Goal: Task Accomplishment & Management: Use online tool/utility

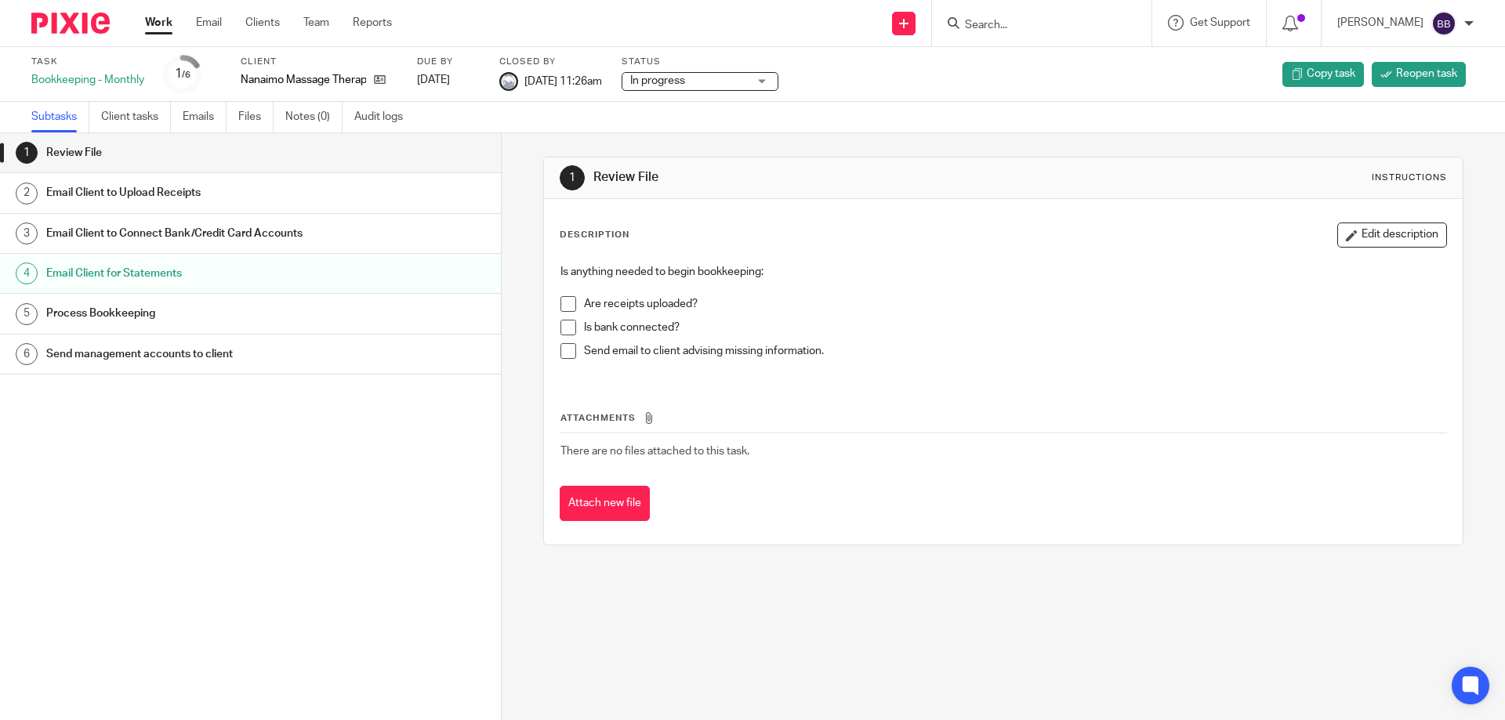
click at [161, 27] on link "Work" at bounding box center [158, 23] width 27 height 16
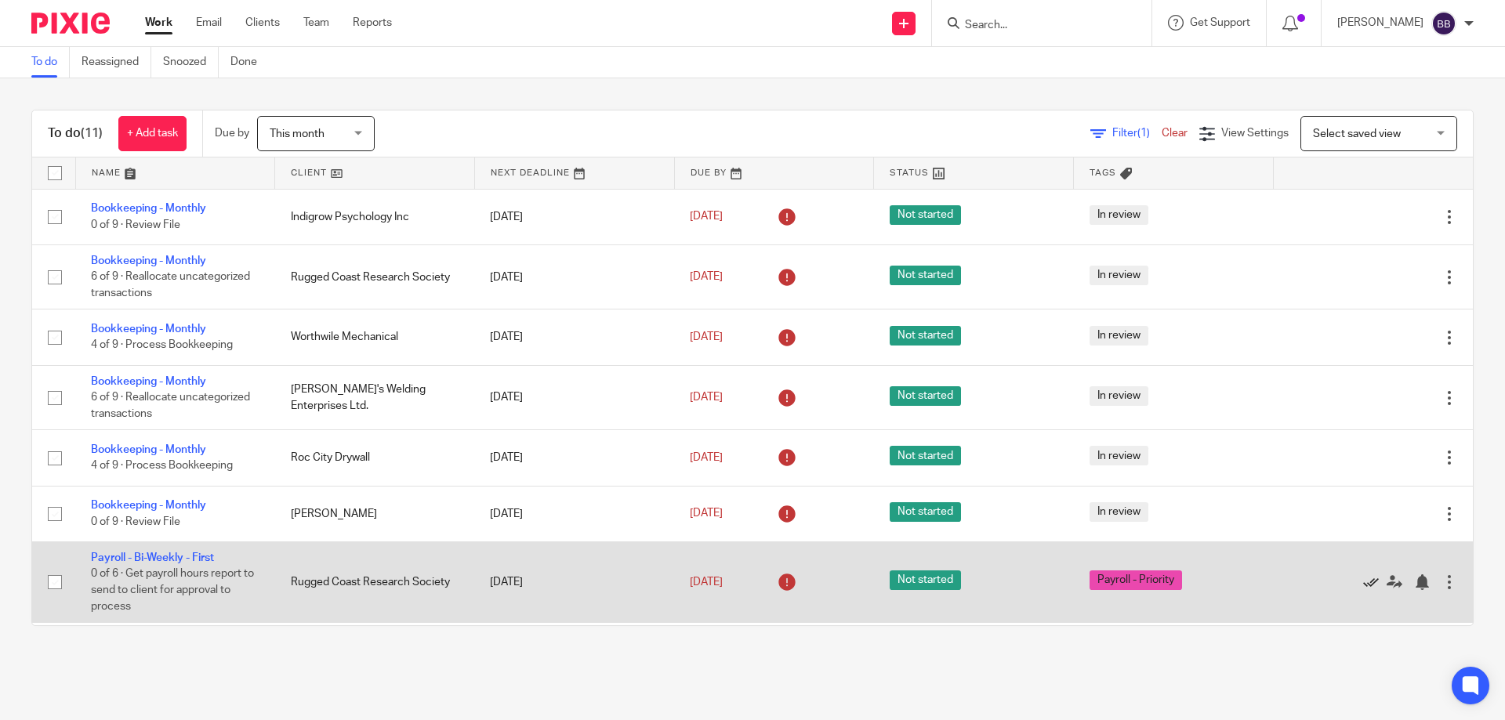
click at [1363, 581] on icon at bounding box center [1371, 582] width 16 height 16
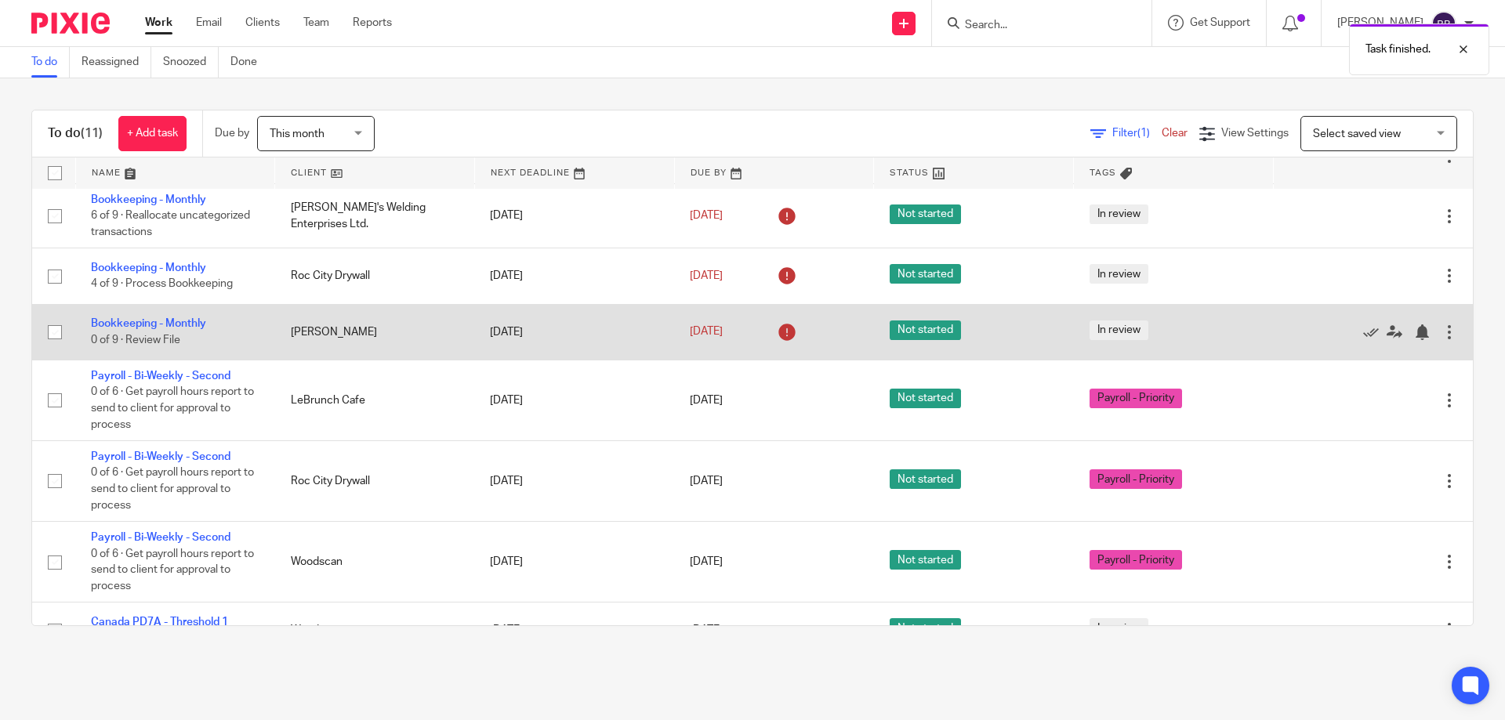
scroll to position [215, 0]
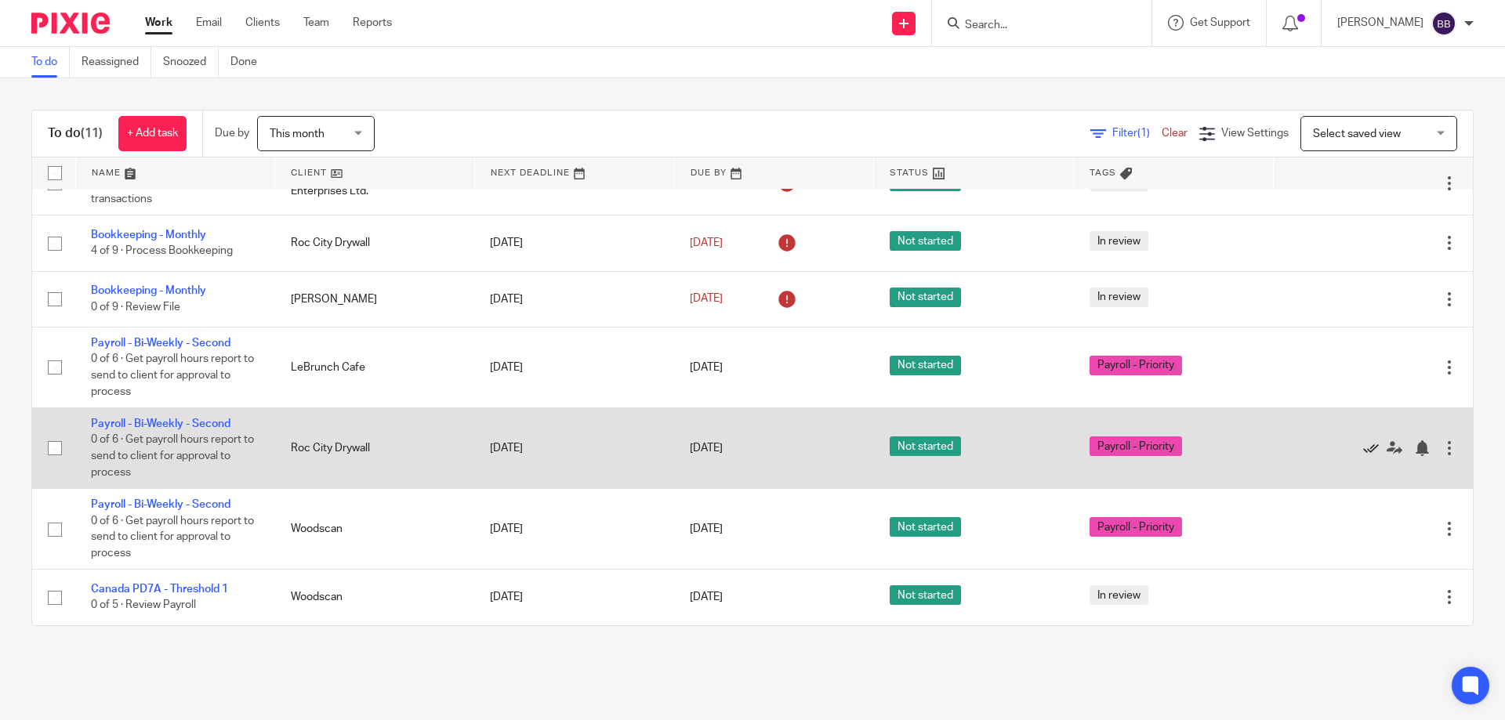
click at [1363, 454] on icon at bounding box center [1371, 448] width 16 height 16
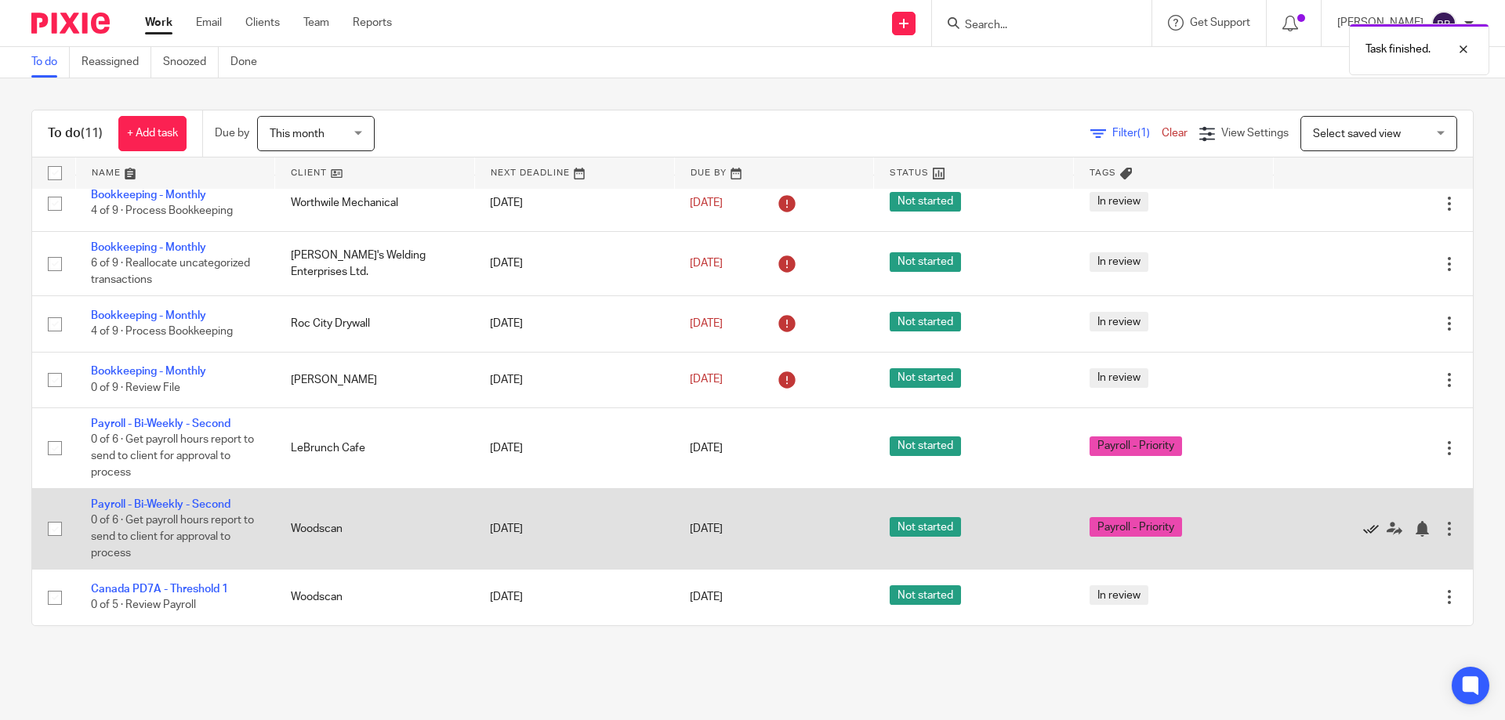
click at [1363, 530] on icon at bounding box center [1371, 529] width 16 height 16
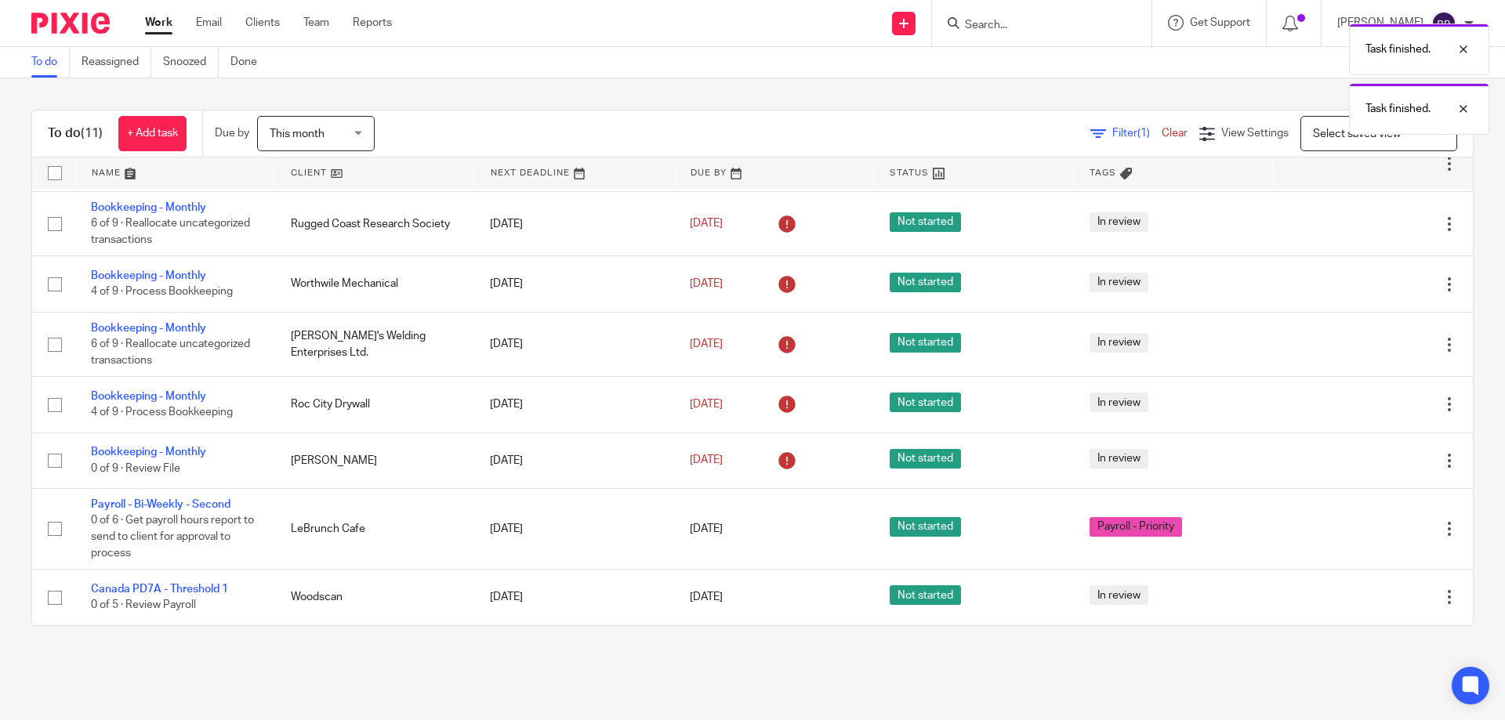
scroll to position [53, 0]
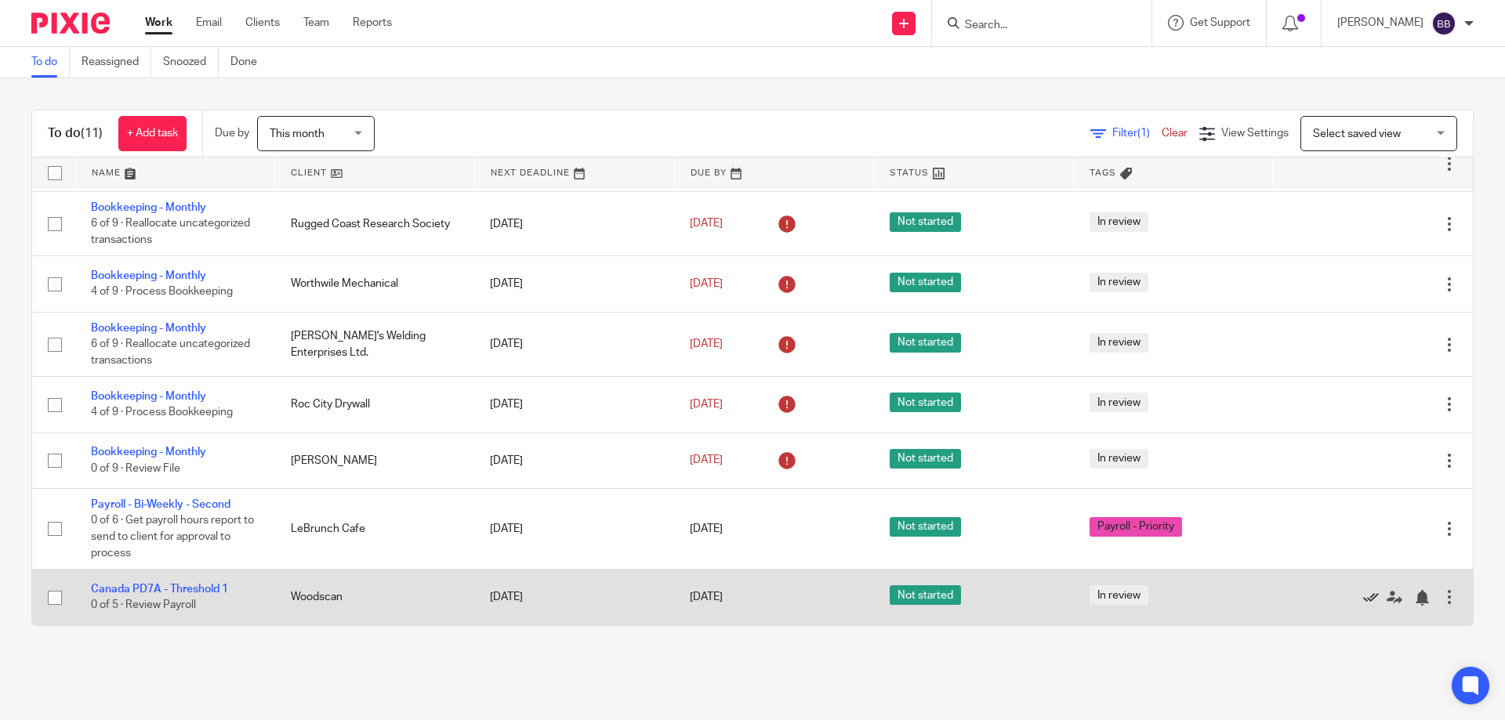
click at [1363, 598] on icon at bounding box center [1371, 598] width 16 height 16
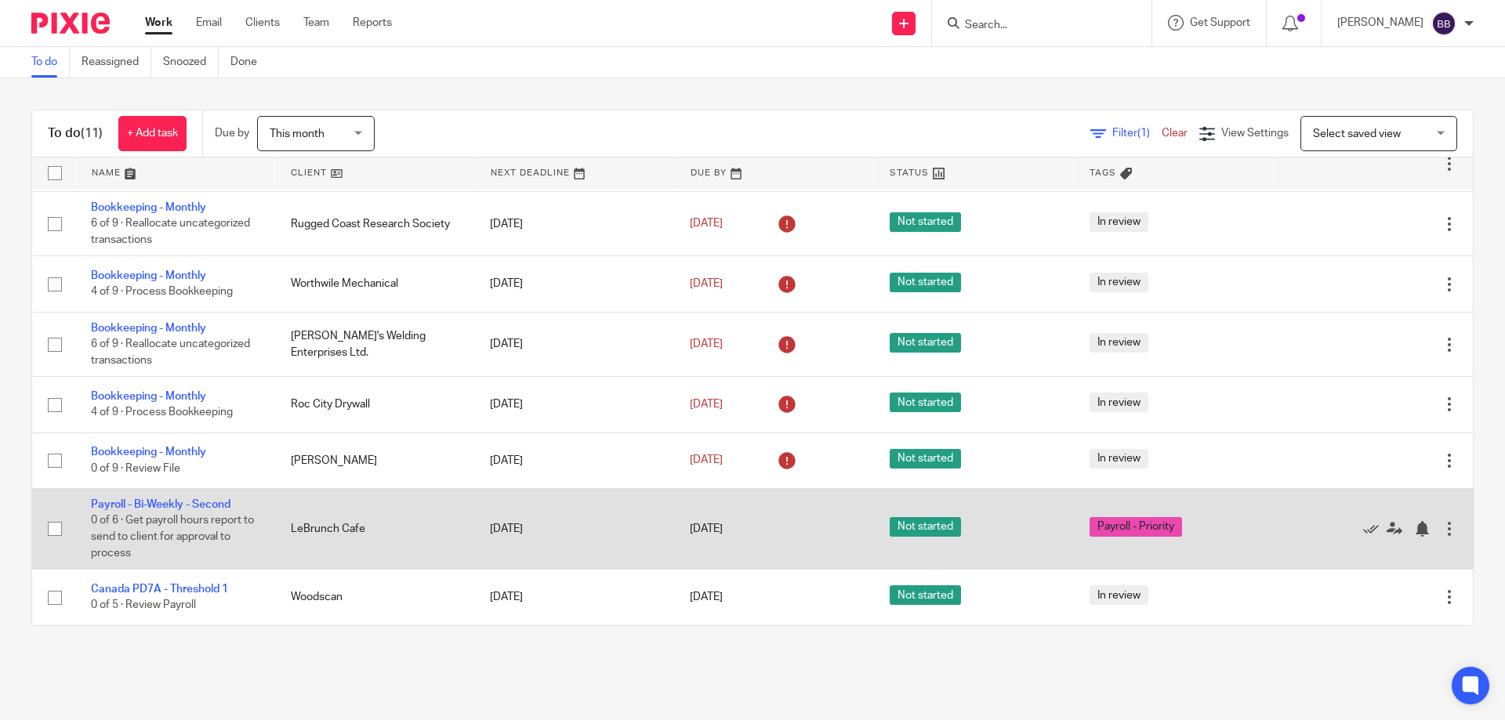
scroll to position [0, 0]
